Goal: Transaction & Acquisition: Purchase product/service

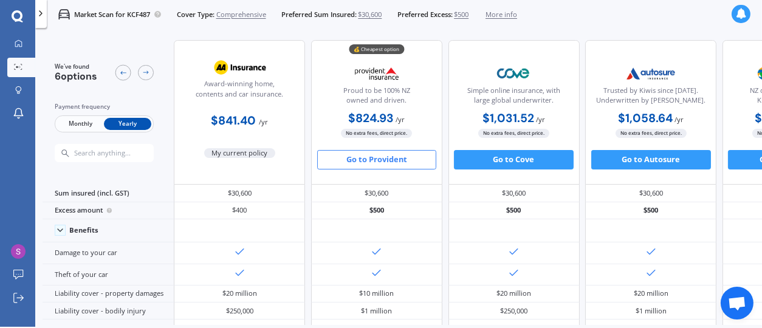
click at [372, 160] on button "Go to Provident" at bounding box center [377, 159] width 120 height 19
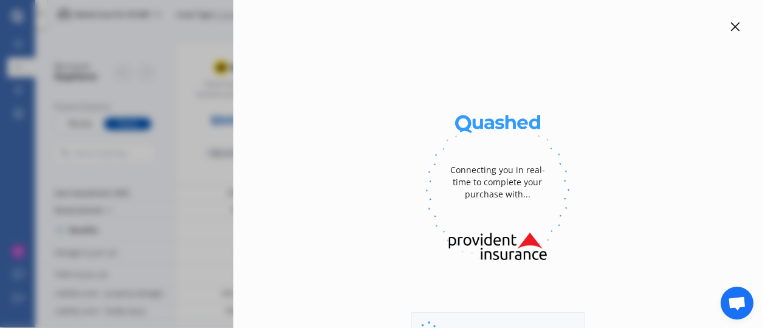
select select "full"
select select "[STREET_ADDRESS]"
select select "HOLDEN"
select select "[US_STATE]"
select select "NO"
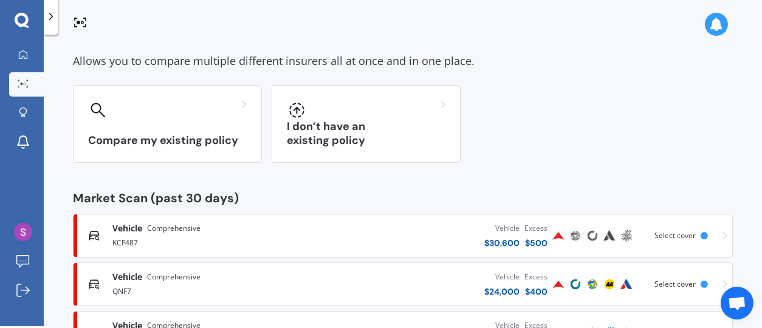
scroll to position [107, 0]
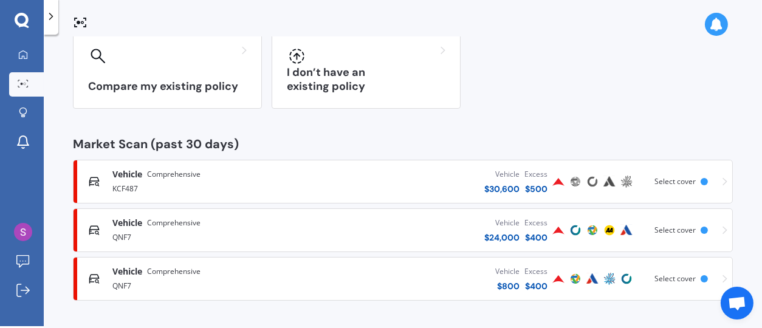
click at [524, 221] on div "Excess" at bounding box center [535, 223] width 23 height 12
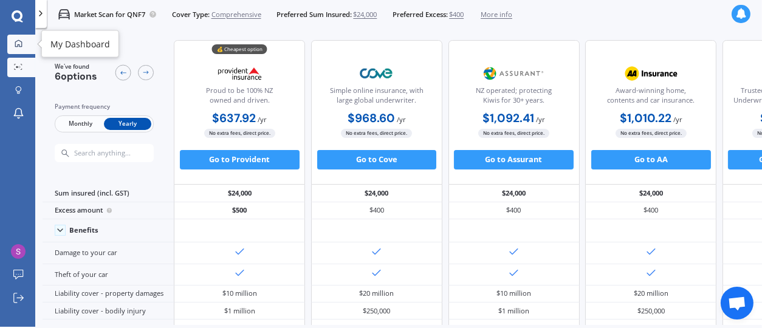
click at [16, 43] on icon at bounding box center [19, 43] width 8 height 8
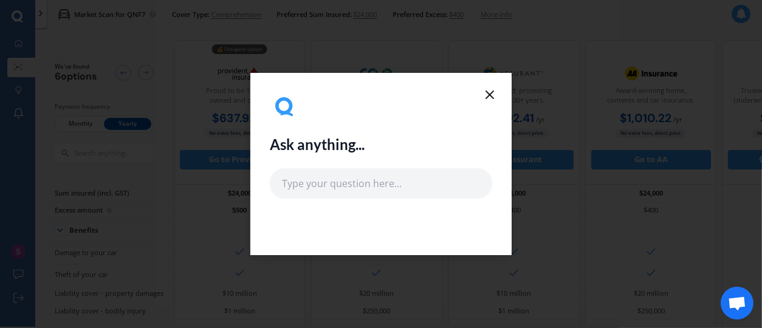
click at [490, 97] on icon at bounding box center [489, 94] width 15 height 15
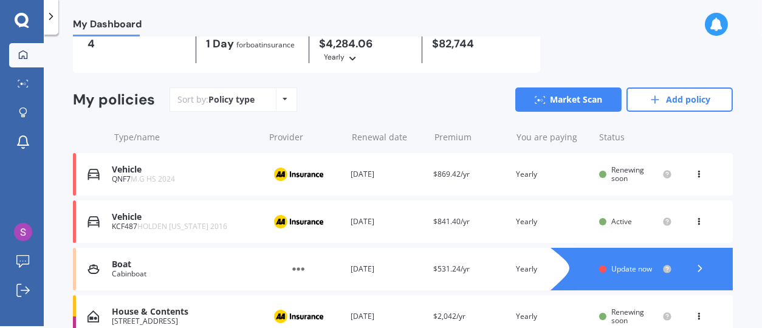
scroll to position [60, 0]
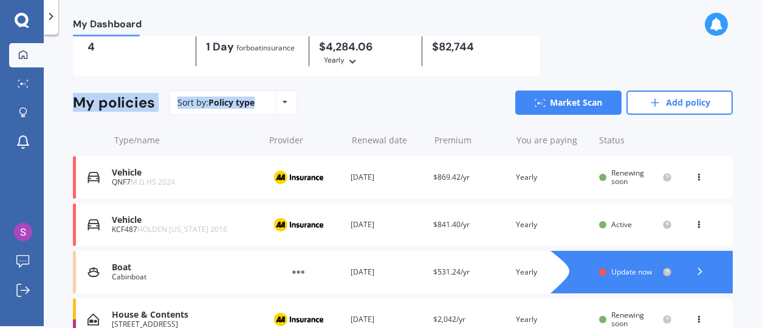
drag, startPoint x: 755, startPoint y: 107, endPoint x: 759, endPoint y: 73, distance: 34.9
click at [759, 73] on div "My Dashboard Overview TOTAL NUMBER OF POLICIES 4 NEXT POLICY RENEWING [DATE] fo…" at bounding box center [403, 182] width 718 height 291
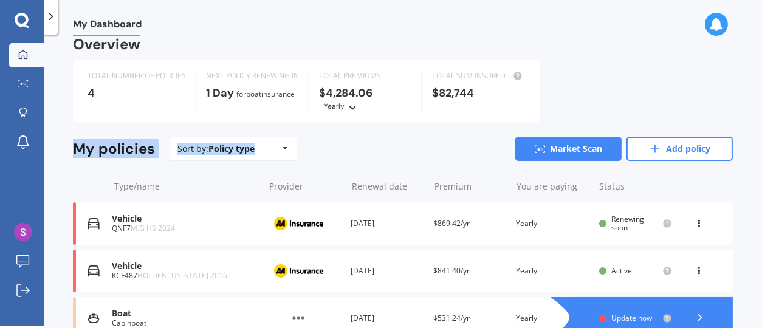
scroll to position [0, 0]
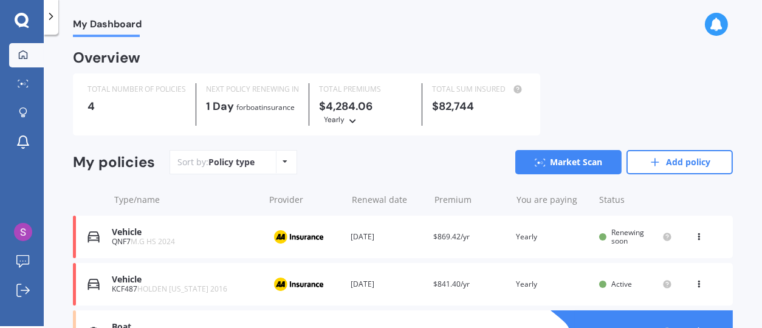
click at [568, 235] on div "You are paying Yearly" at bounding box center [552, 237] width 73 height 12
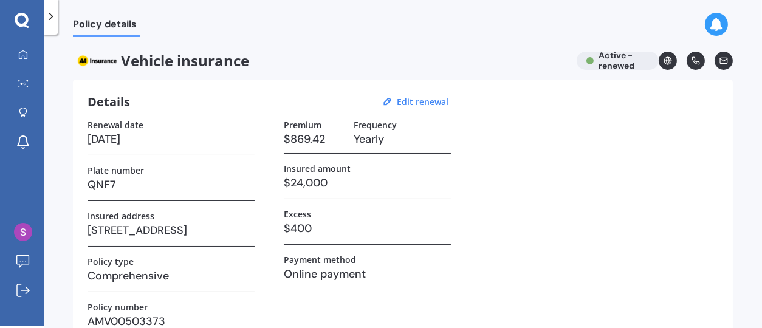
click at [568, 235] on div "Renewal date [DATE] Plate number QNF7 Insured address [STREET_ADDRESS] Policy t…" at bounding box center [402, 228] width 630 height 217
click at [26, 84] on icon at bounding box center [23, 84] width 11 height 8
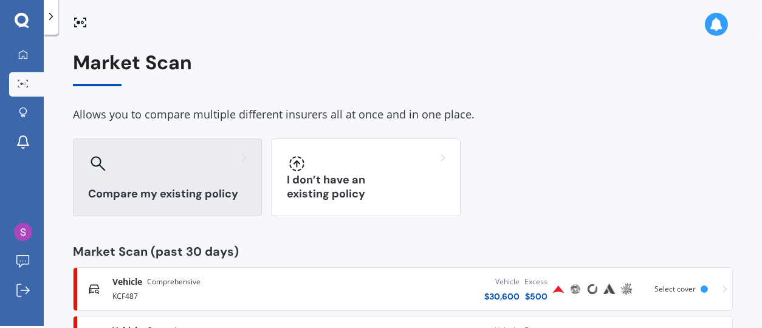
click at [100, 173] on div at bounding box center [97, 163] width 19 height 19
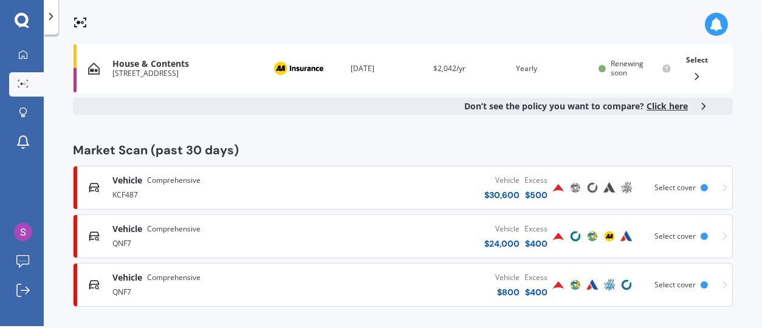
scroll to position [237, 0]
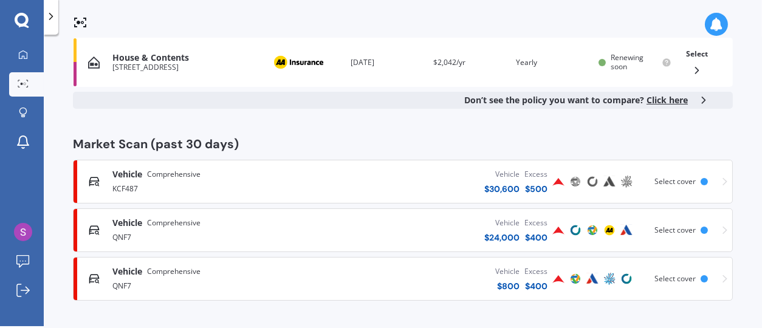
click at [503, 236] on div "$ 24,000" at bounding box center [501, 237] width 35 height 12
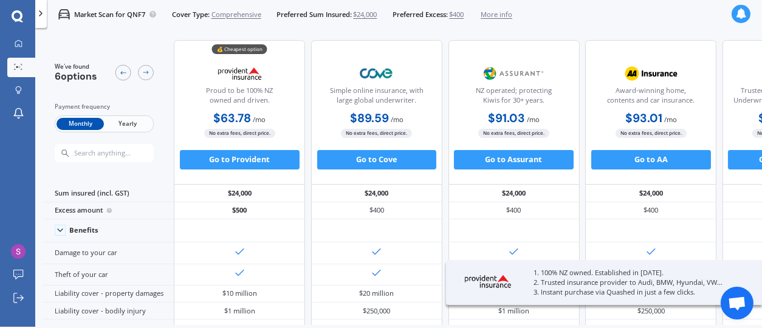
click at [135, 125] on span "Yearly" at bounding box center [127, 124] width 47 height 13
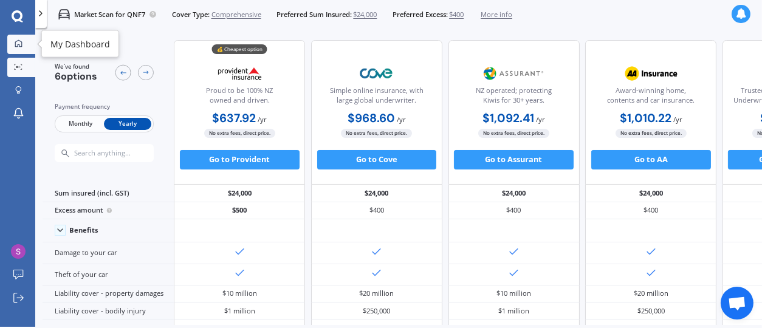
click at [18, 44] on icon at bounding box center [18, 43] width 7 height 7
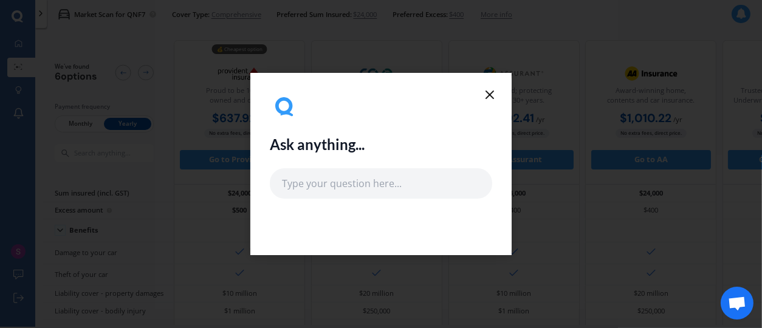
click at [488, 98] on icon at bounding box center [489, 94] width 15 height 15
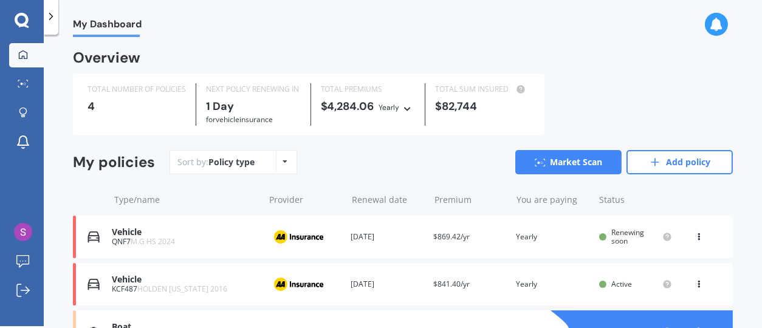
scroll to position [2, 0]
click at [622, 233] on span "Renewing soon" at bounding box center [627, 236] width 33 height 19
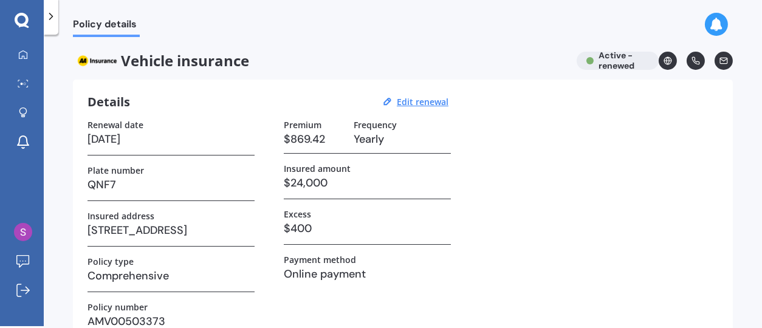
click at [331, 175] on h3 "$24,000" at bounding box center [367, 183] width 167 height 18
click at [423, 99] on u "Edit renewal" at bounding box center [423, 102] width 52 height 12
select select "23"
select select "09"
select select "2026"
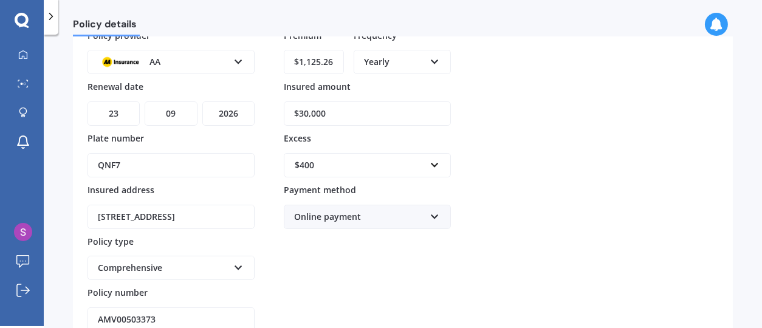
scroll to position [194, 0]
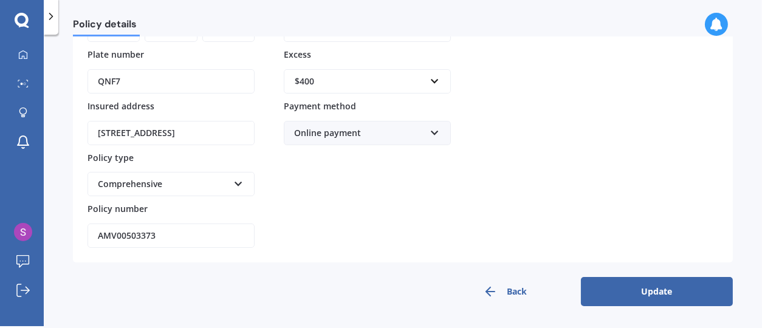
click at [683, 290] on button "Update" at bounding box center [657, 291] width 152 height 29
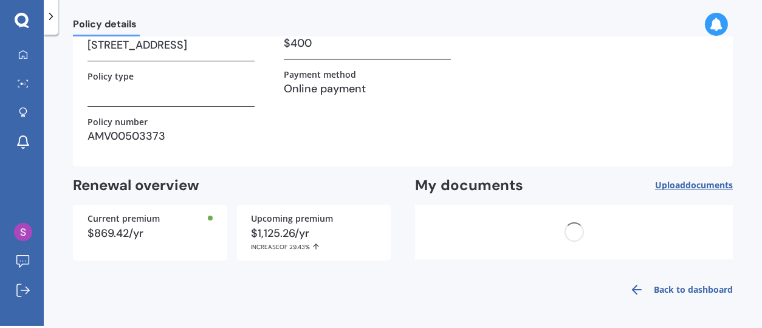
scroll to position [0, 0]
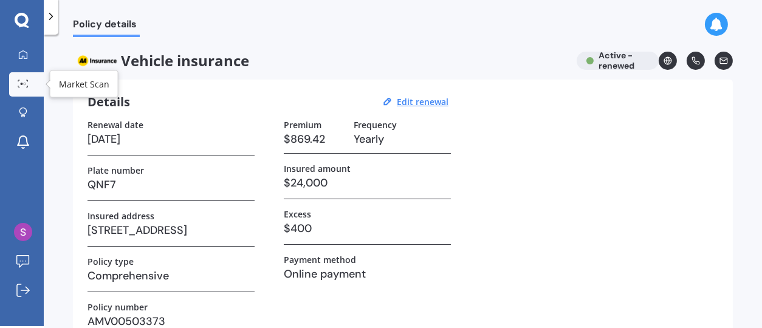
click at [28, 80] on icon at bounding box center [23, 84] width 11 height 8
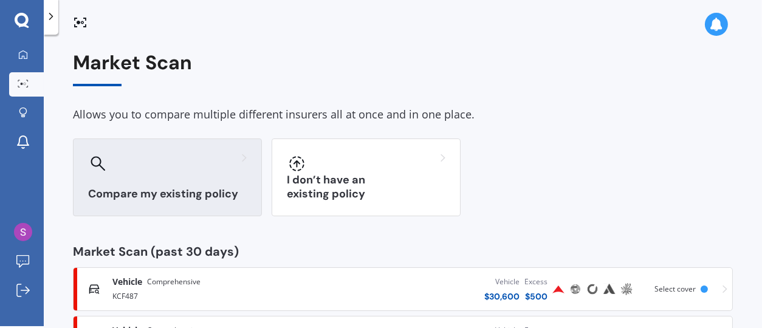
click at [132, 180] on div "Compare my existing policy" at bounding box center [167, 177] width 189 height 78
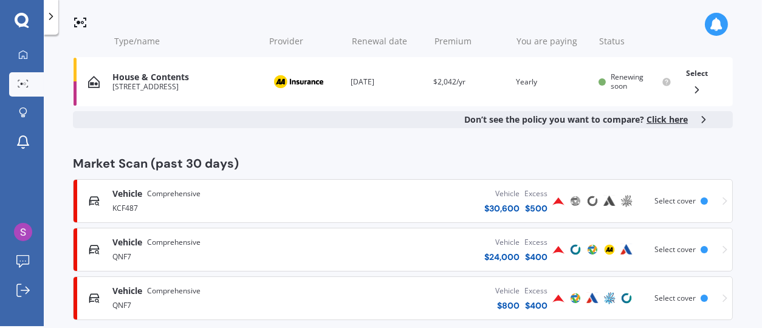
scroll to position [237, 0]
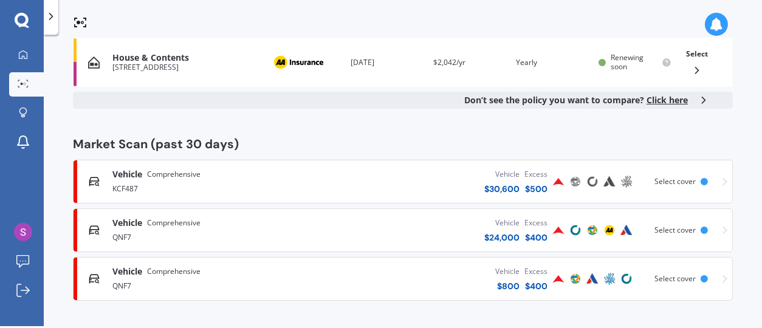
click at [672, 226] on span "Select cover" at bounding box center [674, 230] width 41 height 10
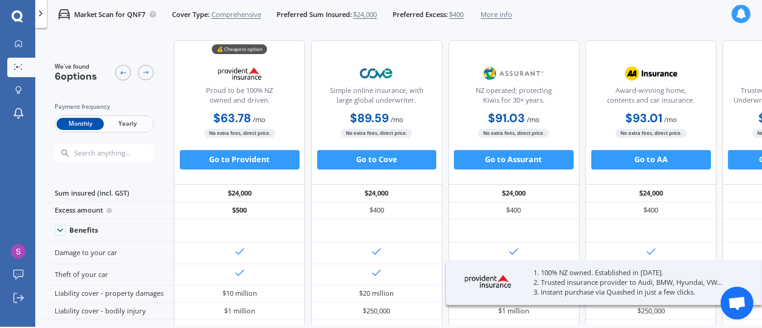
click at [133, 120] on span "Yearly" at bounding box center [127, 124] width 47 height 13
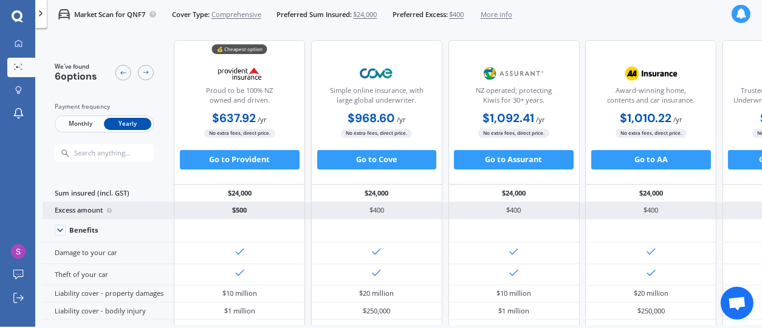
click at [224, 211] on div "$500" at bounding box center [239, 210] width 131 height 17
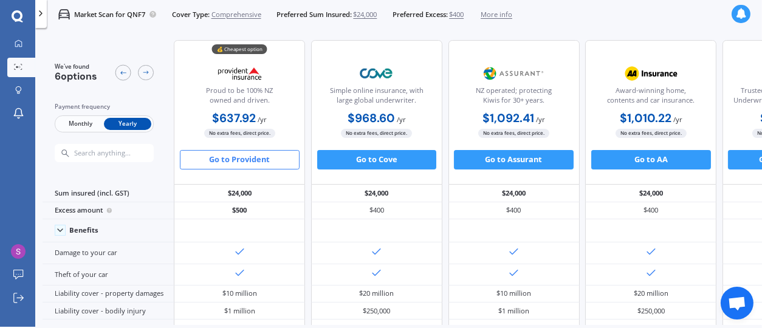
click at [242, 153] on button "Go to Provident" at bounding box center [240, 159] width 120 height 19
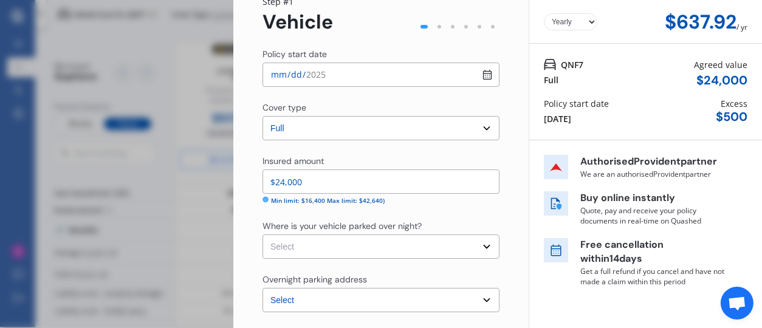
scroll to position [341, 0]
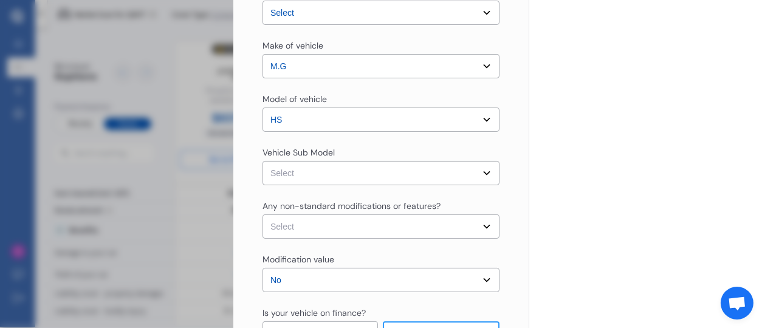
click at [479, 173] on select "Select HS SAS23 Essence Wagon 5dr DCT 7sp 2WD 1.5T" at bounding box center [380, 173] width 237 height 24
select select "NZVMG__2024AEAB"
click at [262, 161] on select "Select HS SAS23 Essence Wagon 5dr DCT 7sp 2WD 1.5T" at bounding box center [380, 173] width 237 height 24
click at [482, 228] on select "Select None [MEDICAL_DATA] System(NOS) Roll Cage Full Racing Harness" at bounding box center [380, 226] width 237 height 24
select select "none"
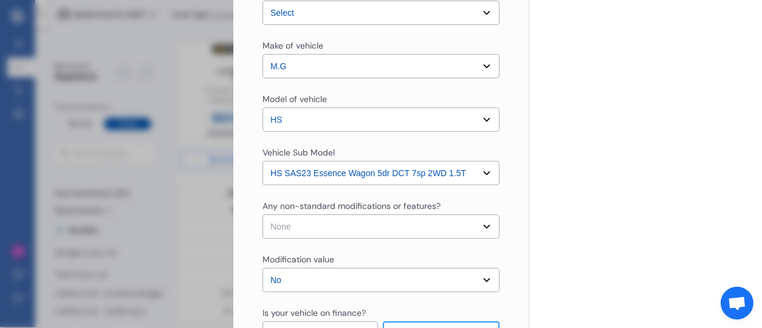
click at [262, 214] on select "Select None [MEDICAL_DATA] System(NOS) Roll Cage Full Racing Harness" at bounding box center [380, 226] width 237 height 24
click at [482, 277] on select "Select No Up to $4000 Up to $6000 Greater than $6000" at bounding box center [380, 280] width 237 height 24
click at [466, 282] on select "Select No Up to $4000 Up to $6000 Greater than $6000" at bounding box center [380, 280] width 237 height 24
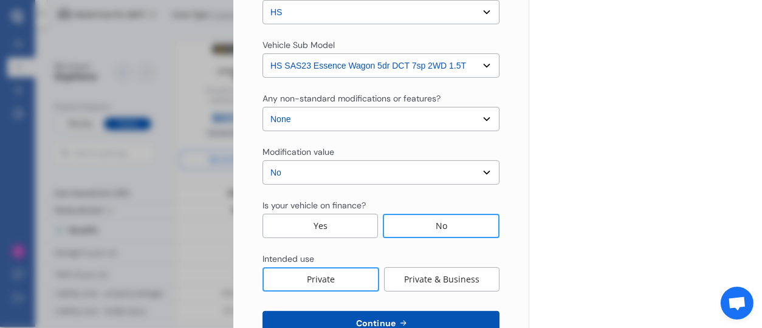
scroll to position [484, 0]
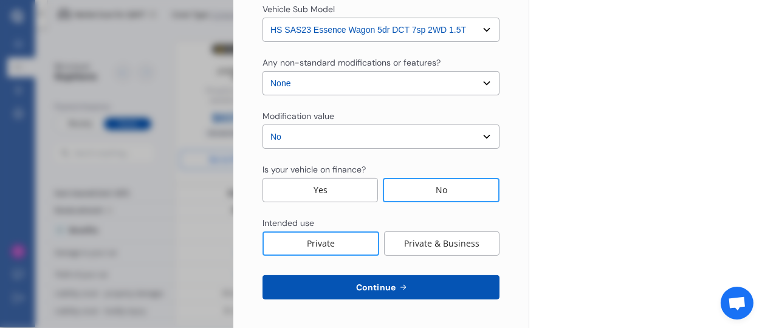
click at [390, 289] on span "Continue" at bounding box center [375, 287] width 44 height 10
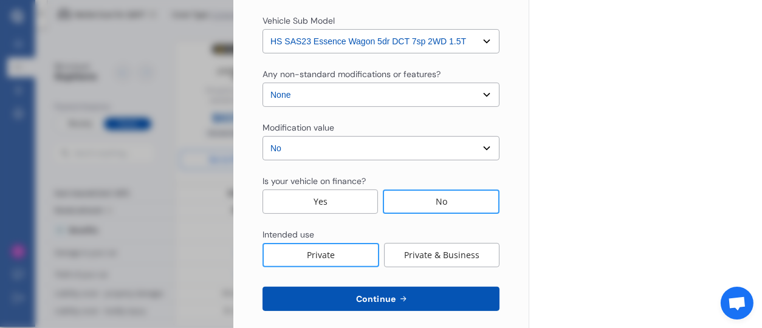
scroll to position [273, 0]
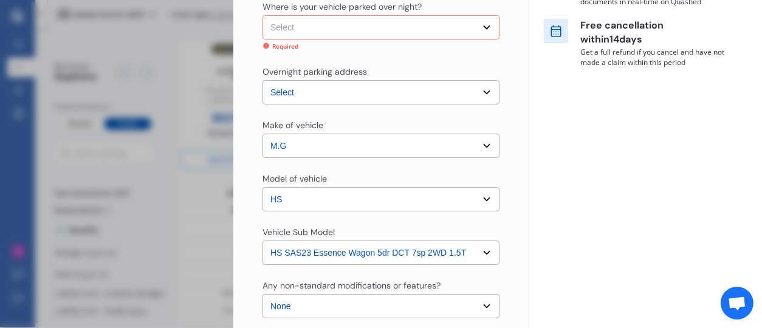
click at [479, 24] on select "Select Garage (fully enclosed) Off Street Parking Other" at bounding box center [380, 27] width 237 height 24
select select "OFF-STREET"
click at [262, 15] on select "Select Garage (fully enclosed) Off Street Parking Other" at bounding box center [380, 27] width 237 height 24
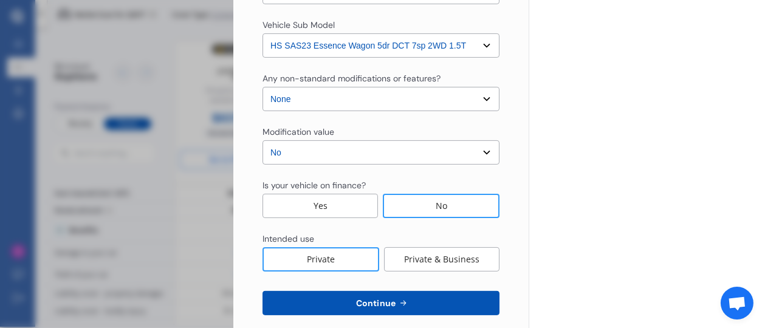
scroll to position [483, 0]
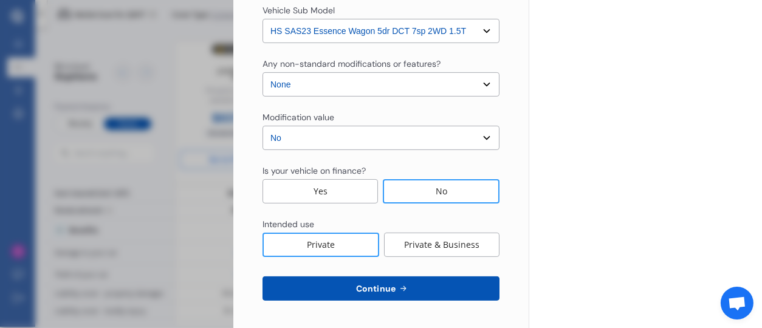
click at [389, 288] on span "Continue" at bounding box center [375, 289] width 44 height 10
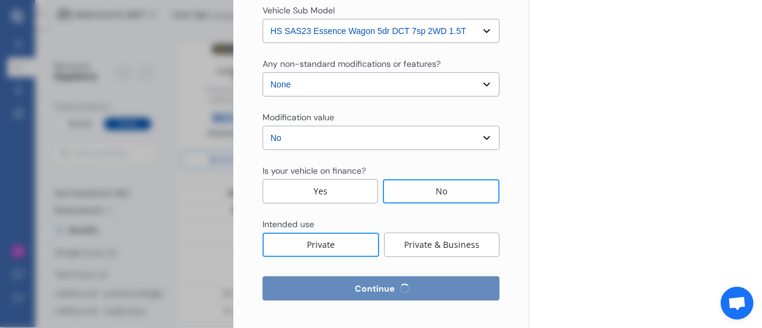
select select "30"
select select "03"
select select "1954"
select select "NZ_FULL"
select select "0"
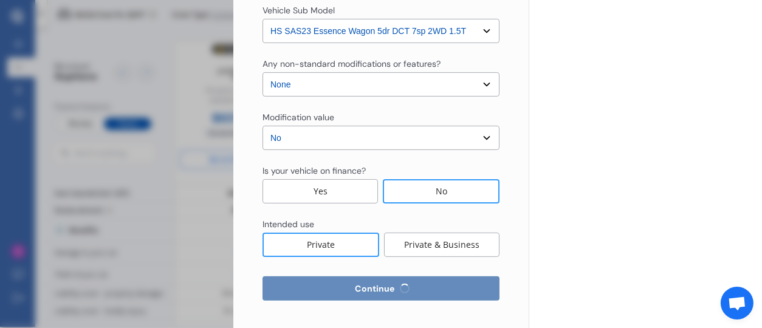
select select "25"
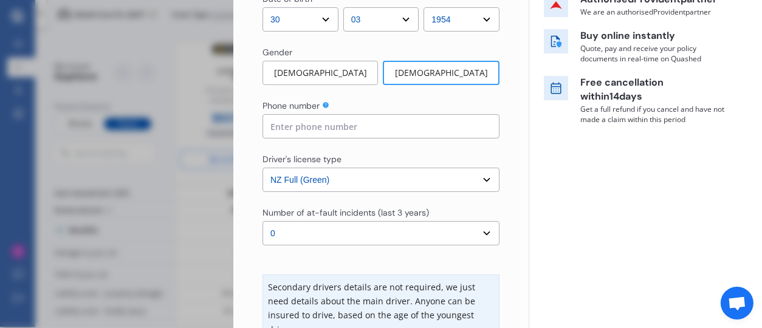
scroll to position [248, 0]
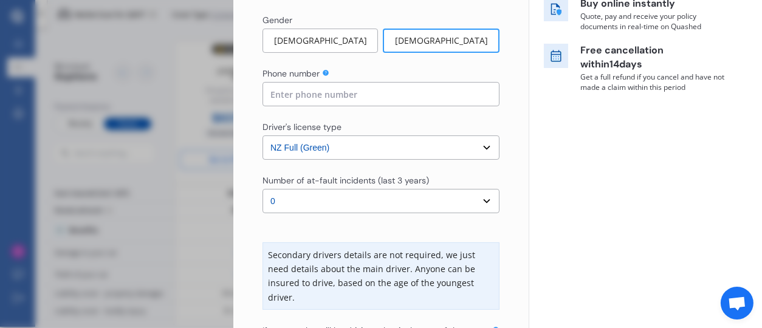
click at [282, 95] on input at bounding box center [380, 94] width 237 height 24
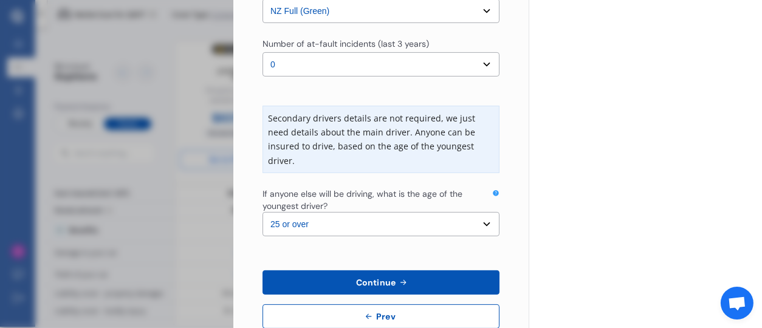
scroll to position [414, 0]
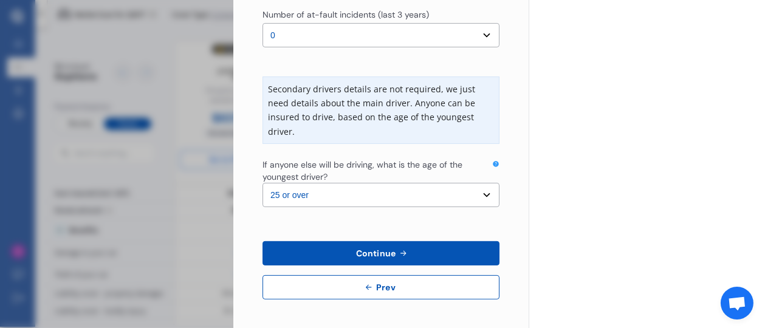
type input "0210575632"
click at [402, 256] on icon at bounding box center [403, 253] width 10 height 10
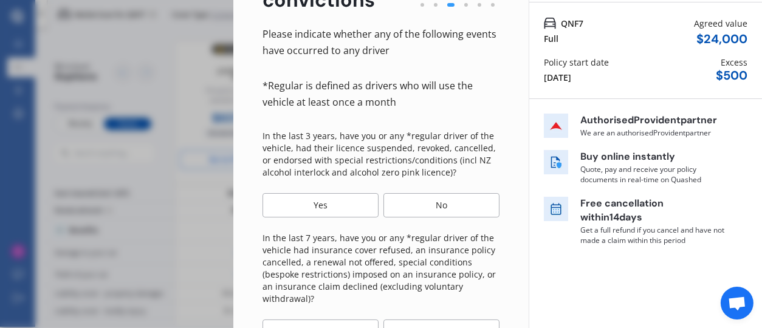
scroll to position [100, 0]
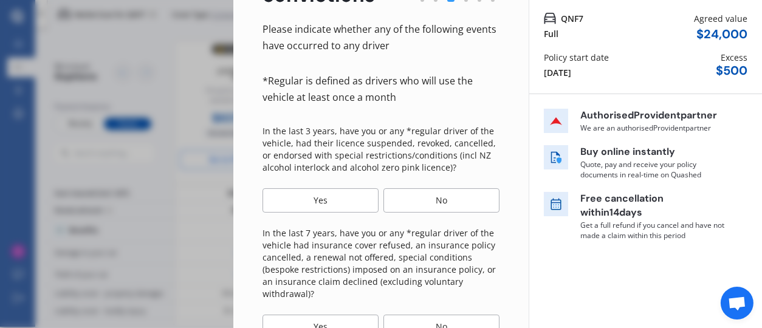
click at [454, 204] on div "No" at bounding box center [441, 200] width 116 height 24
click at [454, 204] on div "No" at bounding box center [441, 200] width 117 height 24
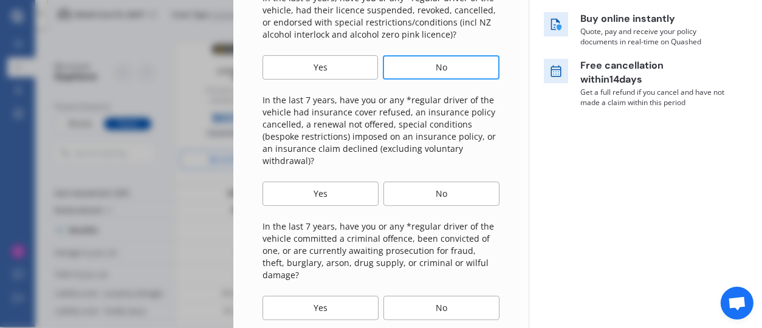
scroll to position [245, 0]
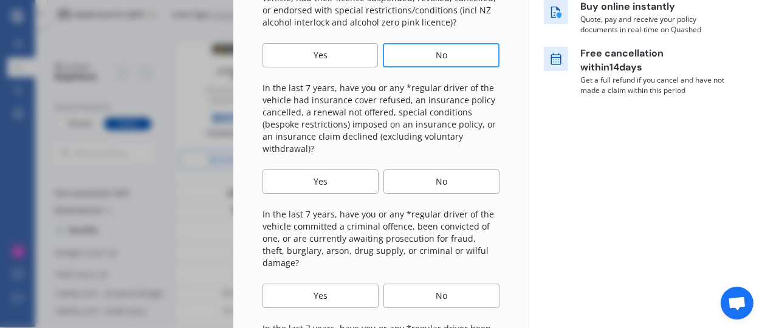
click at [411, 180] on div "No" at bounding box center [441, 181] width 116 height 24
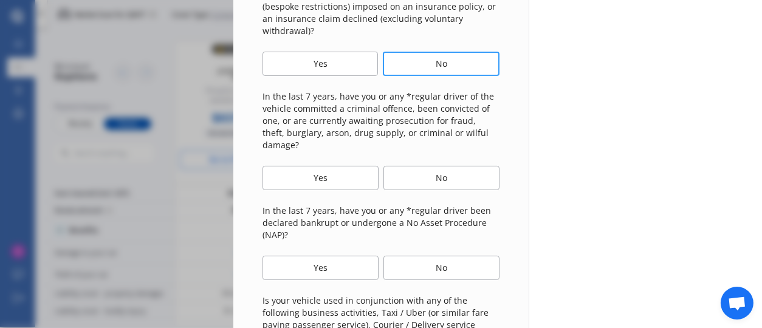
scroll to position [418, 0]
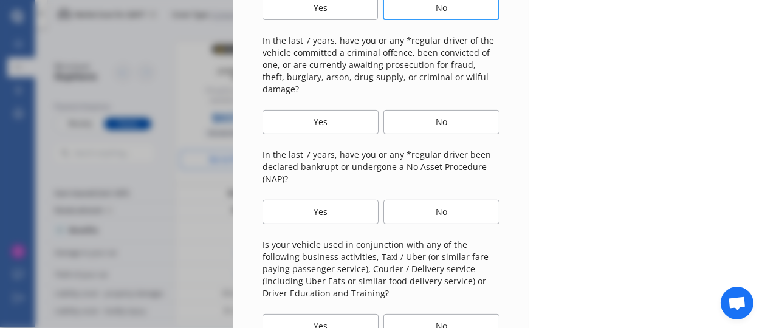
click at [443, 110] on div "No" at bounding box center [441, 122] width 116 height 24
click at [445, 200] on div "No" at bounding box center [441, 212] width 116 height 24
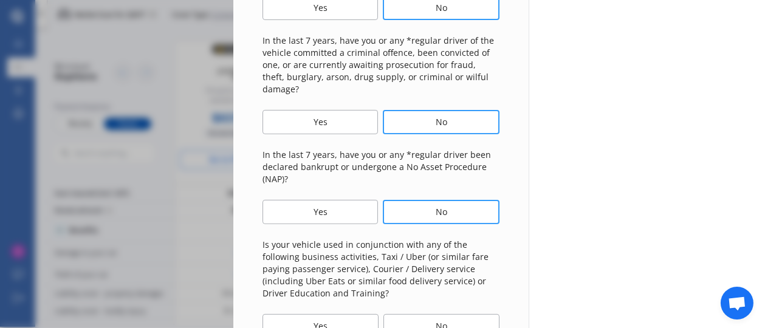
scroll to position [522, 0]
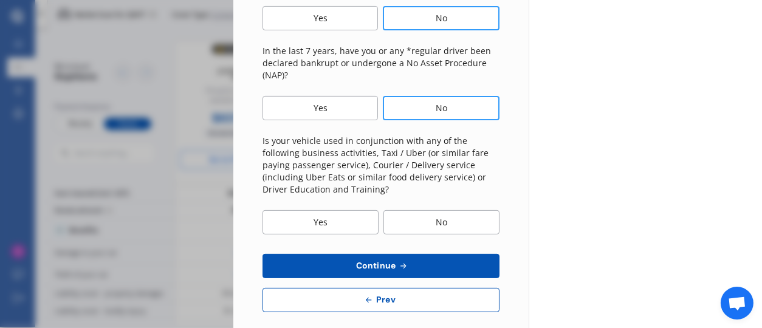
click at [452, 210] on div "No" at bounding box center [441, 222] width 116 height 24
click at [378, 261] on span "Continue" at bounding box center [375, 266] width 44 height 10
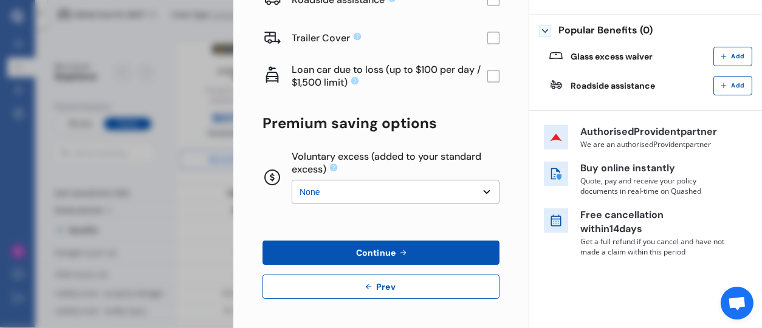
scroll to position [0, 0]
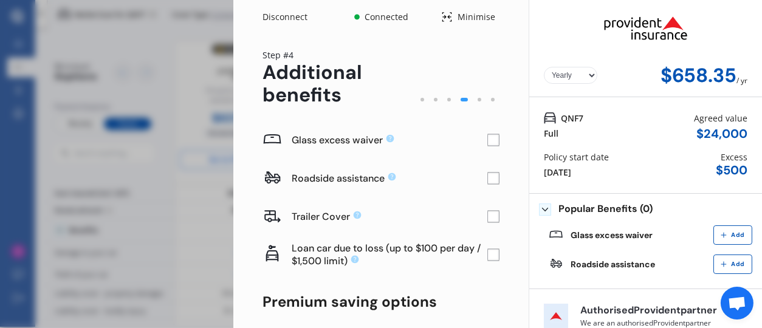
click at [491, 138] on rect at bounding box center [493, 140] width 12 height 12
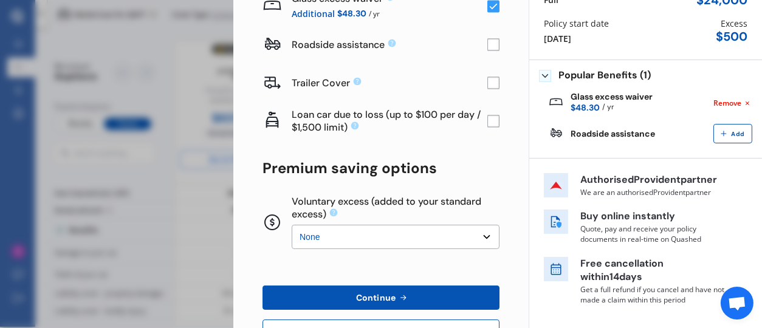
scroll to position [135, 0]
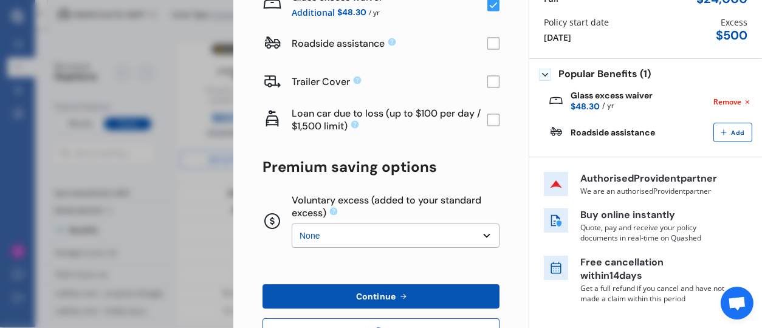
click at [487, 120] on rect at bounding box center [493, 120] width 12 height 12
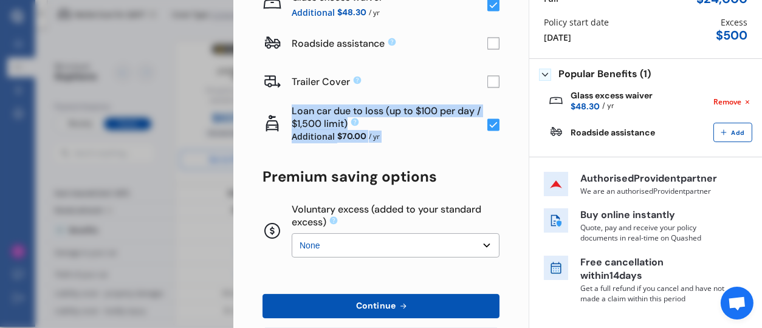
click at [487, 120] on rect at bounding box center [493, 124] width 12 height 12
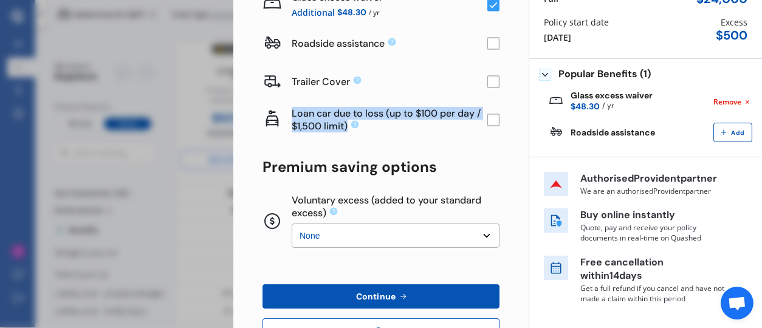
click at [488, 122] on rect at bounding box center [493, 120] width 12 height 12
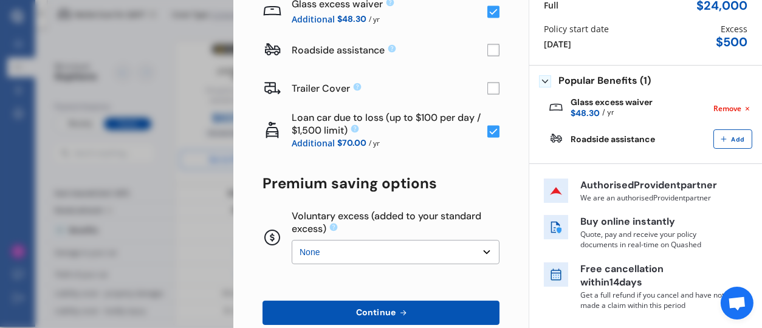
scroll to position [129, 0]
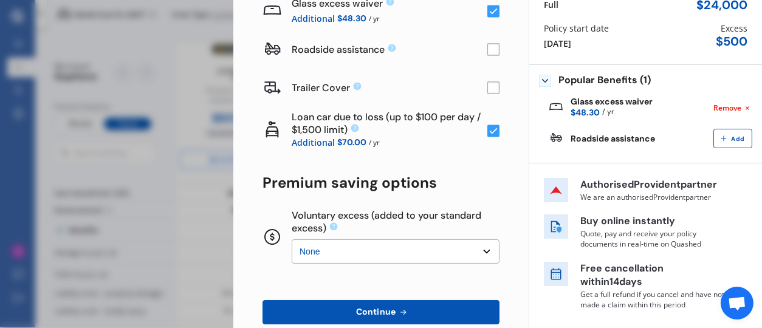
click at [404, 314] on icon at bounding box center [403, 312] width 10 height 10
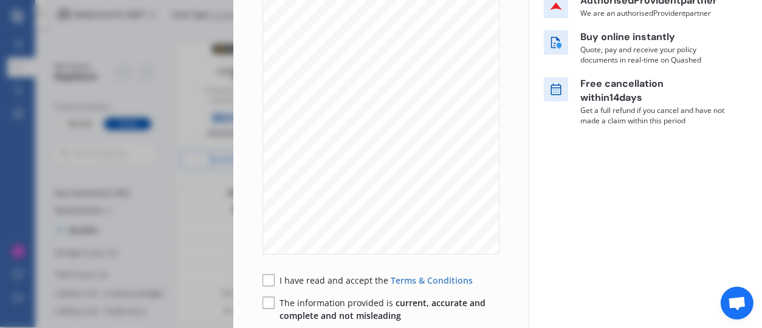
scroll to position [315, 0]
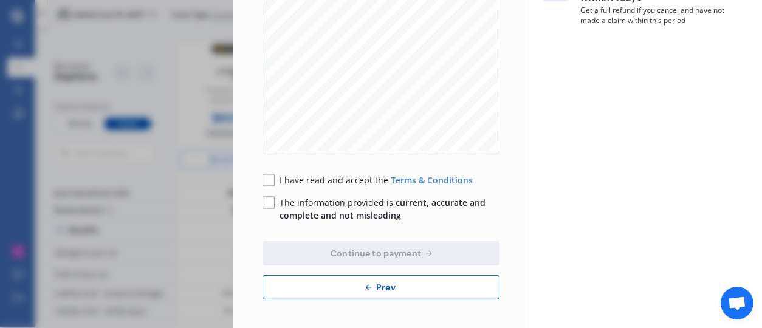
click at [325, 305] on div "Yearly Monthly $776.65 / yr Step # 5 Policy wording Please take a look at your …" at bounding box center [380, 23] width 295 height 609
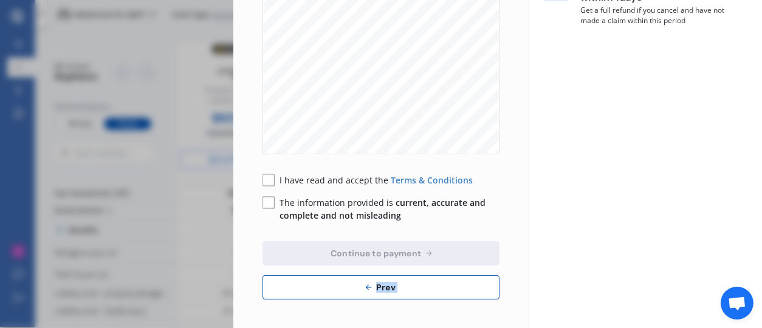
click at [325, 305] on div "Yearly Monthly $776.65 / yr Step # 5 Policy wording Please take a look at your …" at bounding box center [380, 23] width 295 height 609
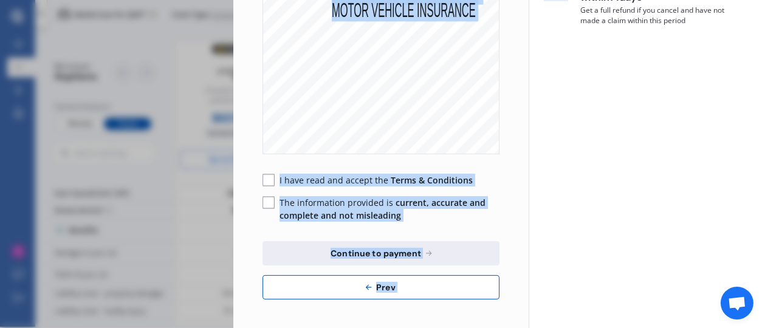
scroll to position [0, 0]
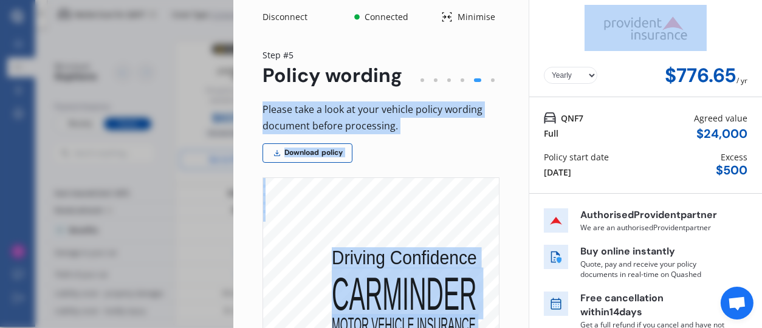
drag, startPoint x: 325, startPoint y: 305, endPoint x: 449, endPoint y: 55, distance: 279.7
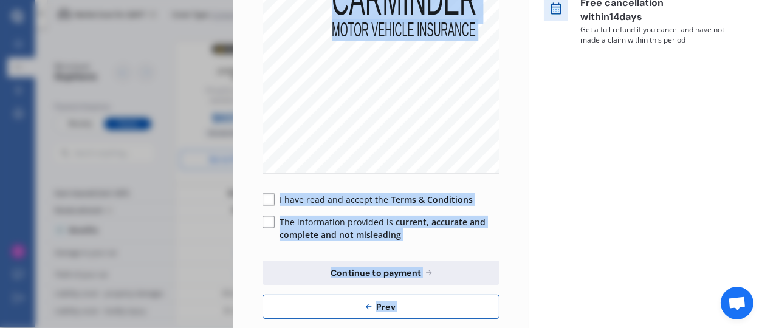
scroll to position [315, 0]
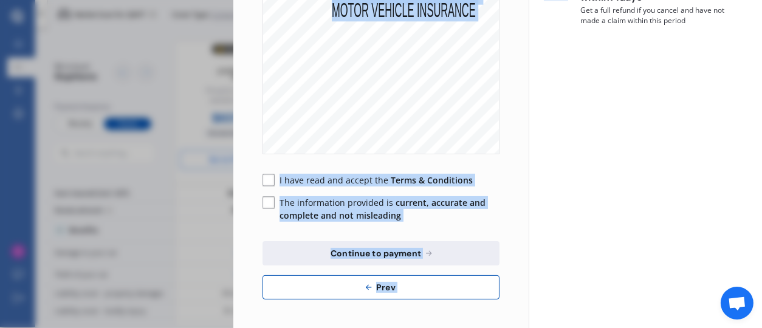
click at [264, 179] on rect at bounding box center [268, 180] width 12 height 12
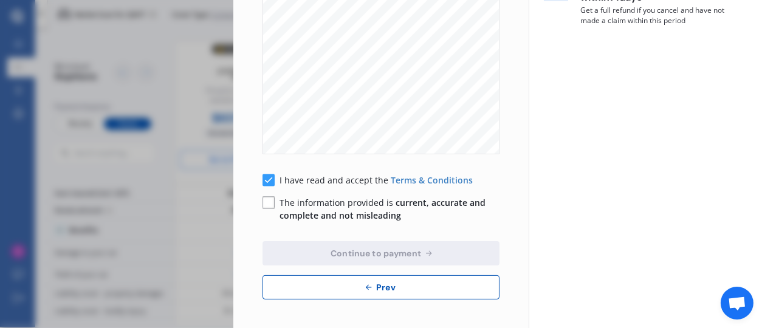
click at [269, 203] on rect at bounding box center [268, 203] width 12 height 12
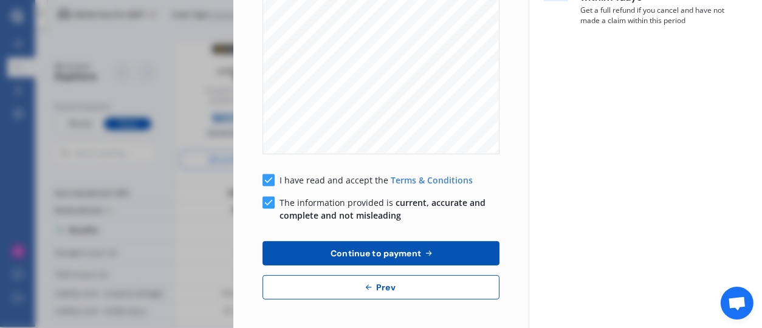
click at [408, 258] on button "Continue to payment" at bounding box center [380, 253] width 237 height 24
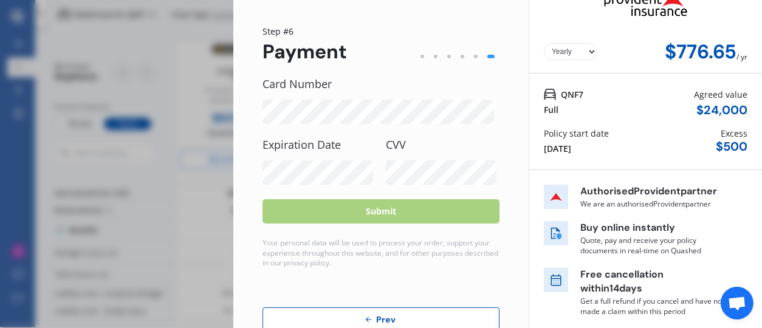
scroll to position [56, 0]
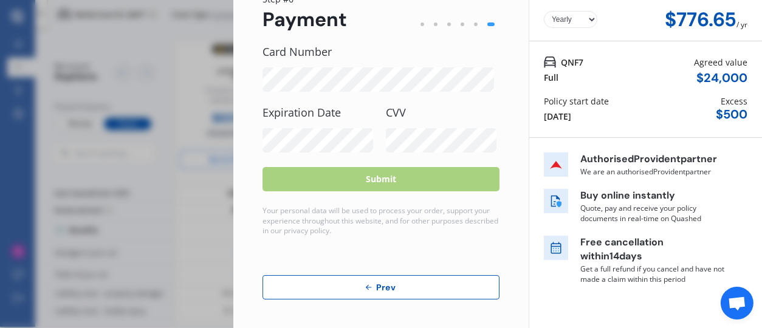
click at [378, 284] on span "Prev" at bounding box center [385, 287] width 24 height 10
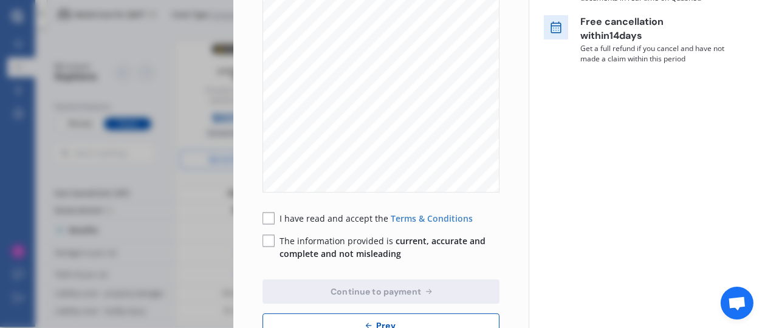
scroll to position [315, 0]
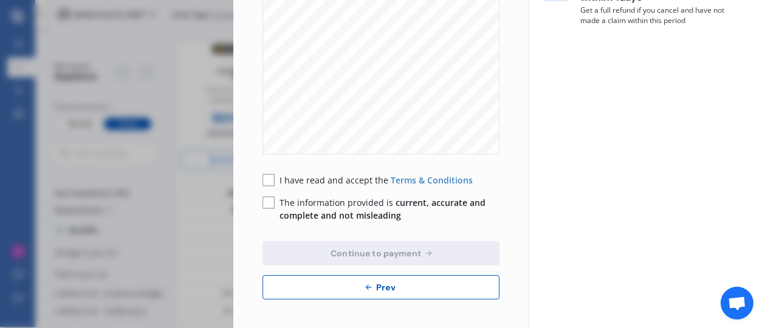
click at [349, 282] on button "Prev" at bounding box center [380, 287] width 237 height 24
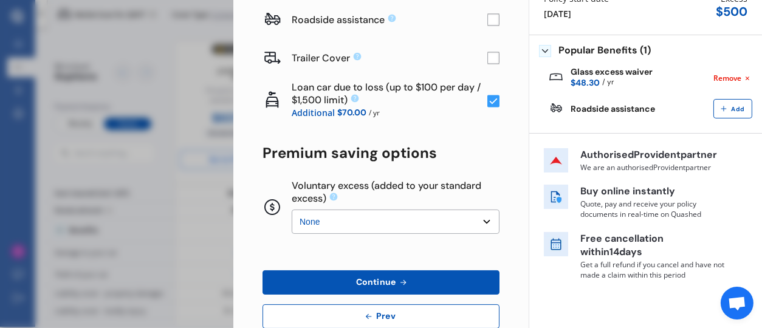
scroll to position [186, 0]
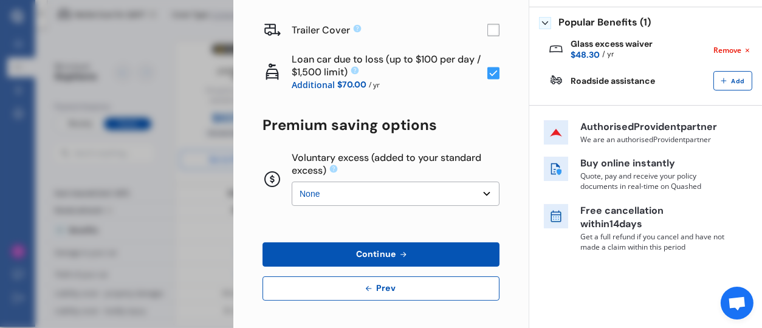
click at [323, 287] on button "Prev" at bounding box center [380, 288] width 237 height 24
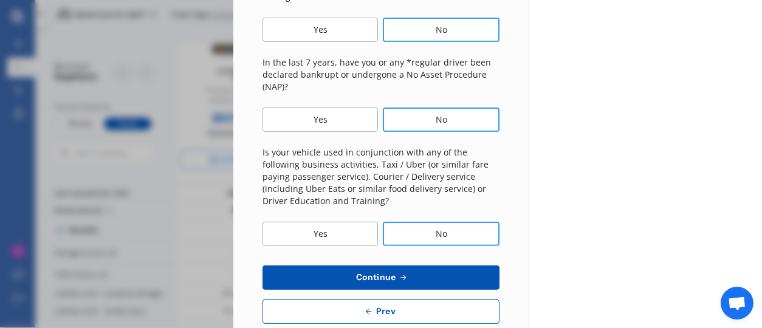
scroll to position [522, 0]
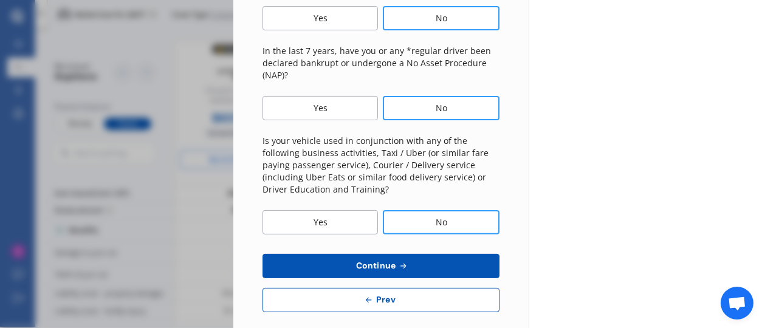
click at [355, 288] on button "Prev" at bounding box center [380, 300] width 237 height 24
select select "30"
select select "03"
select select "1954"
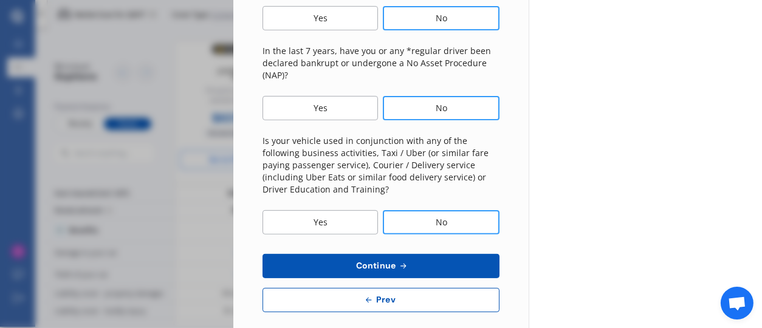
select select "NZ_FULL"
select select "0"
select select "25"
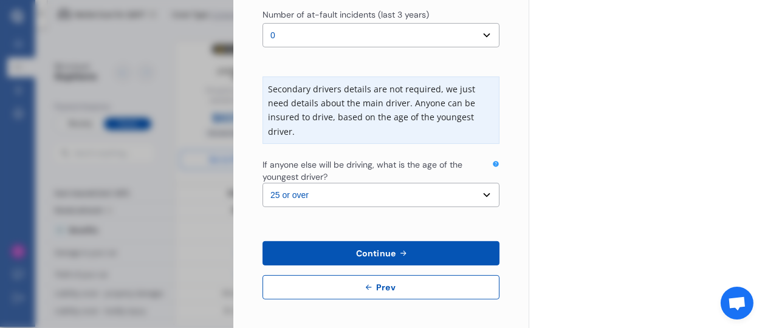
drag, startPoint x: 754, startPoint y: 237, endPoint x: 760, endPoint y: 183, distance: 53.8
click at [760, 183] on div "Disconnect Connected Minimise Yearly Monthly $776.65 / yr Step # 2 Main driver …" at bounding box center [497, 164] width 528 height 328
click at [341, 285] on button "Prev" at bounding box center [380, 287] width 237 height 24
select select "full"
select select "OFF-STREET"
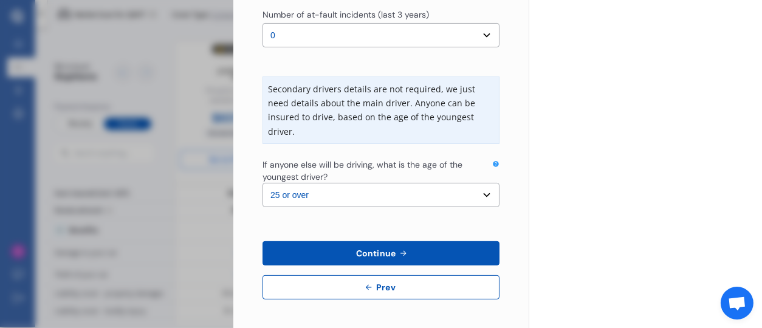
select select "[STREET_ADDRESS]"
select select "M.G"
select select "HS"
select select "NZVMG__2024AEAB"
select select "none"
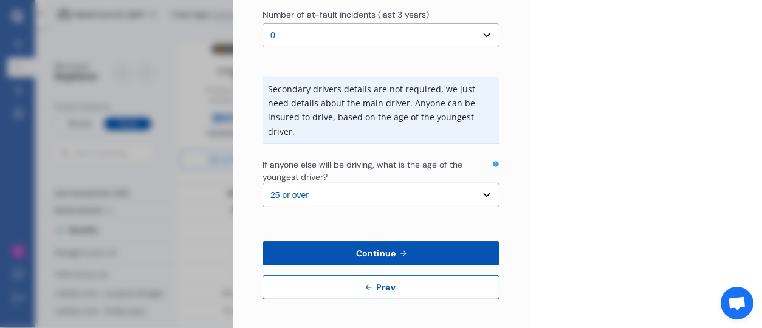
select select "NO"
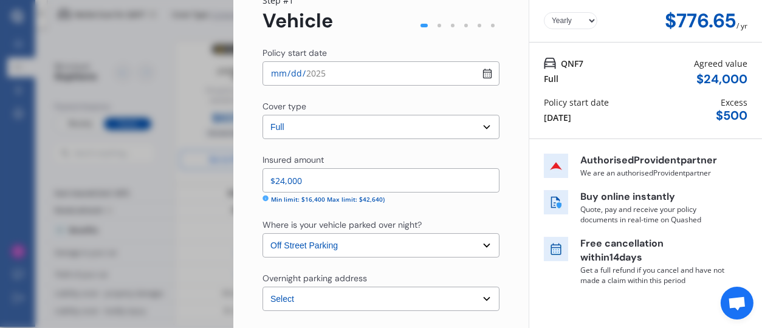
scroll to position [49, 0]
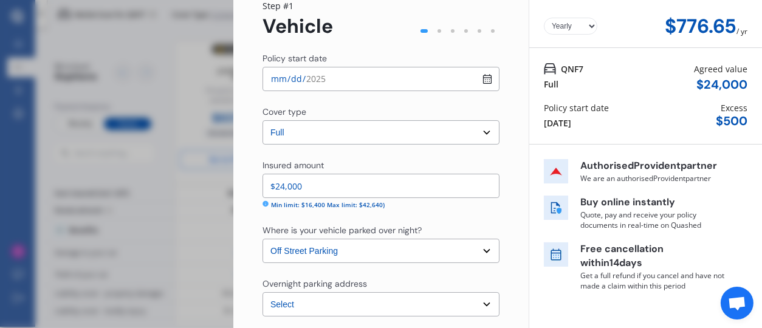
click at [751, 56] on div "QNF7 Full Agreed value $ 24,000 Policy start date [DATE] Excess $ 500" at bounding box center [645, 96] width 233 height 97
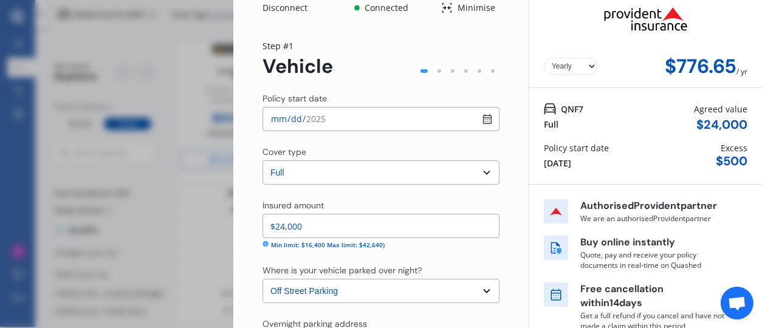
scroll to position [0, 0]
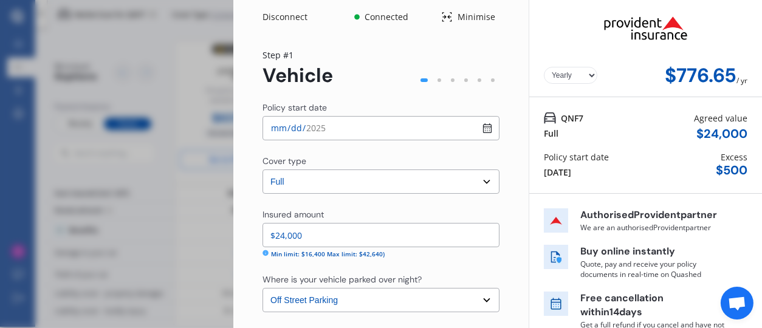
click at [482, 132] on input "[DATE]" at bounding box center [380, 128] width 237 height 24
type input "[DATE]"
click at [634, 122] on div "QNF7 Full Agreed value $ 24,000" at bounding box center [644, 126] width 203 height 29
click at [307, 236] on input "$24,000" at bounding box center [380, 235] width 237 height 24
type input "$24,100"
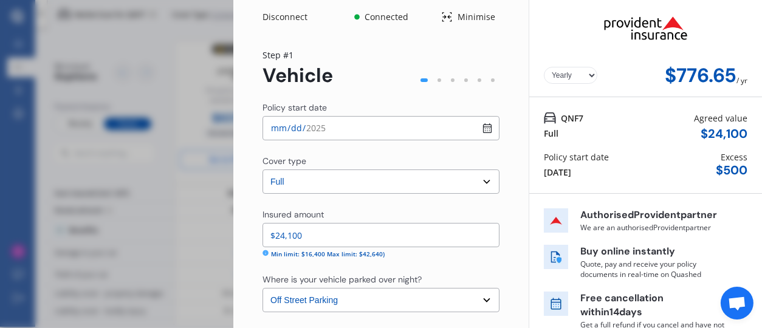
click at [439, 270] on div "Insured amount $24,100 Min limit: $16,400 Max limit: $42,640) Where is your veh…" at bounding box center [380, 260] width 237 height 104
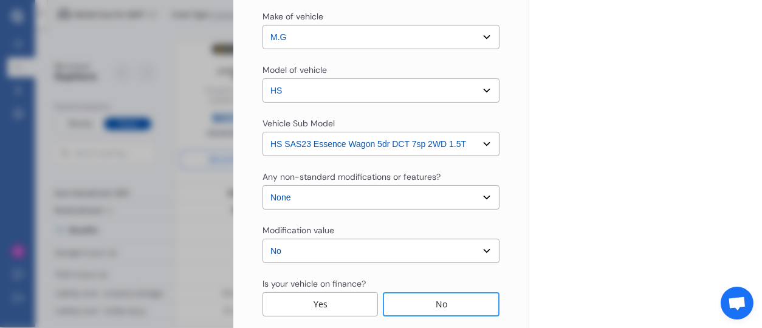
scroll to position [370, 0]
click at [482, 196] on select "Select None [MEDICAL_DATA] System(NOS) Roll Cage Full Racing Harness" at bounding box center [380, 197] width 237 height 24
click at [452, 195] on select "Select None [MEDICAL_DATA] System(NOS) Roll Cage Full Racing Harness" at bounding box center [380, 197] width 237 height 24
click at [485, 252] on select "Select No Up to $4000 Up to $6000 Greater than $6000" at bounding box center [380, 250] width 237 height 24
click at [463, 255] on select "Select No Up to $4000 Up to $6000 Greater than $6000" at bounding box center [380, 250] width 237 height 24
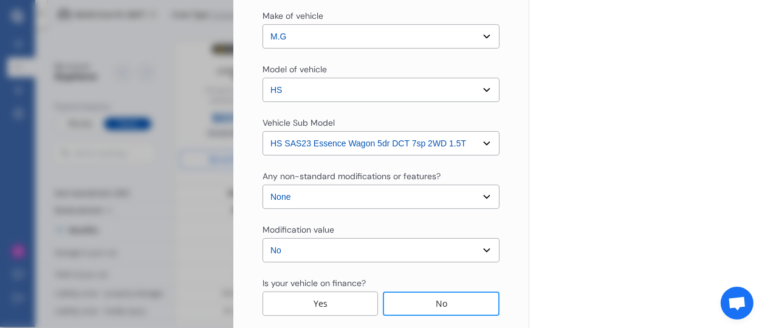
scroll to position [484, 0]
